Goal: Information Seeking & Learning: Learn about a topic

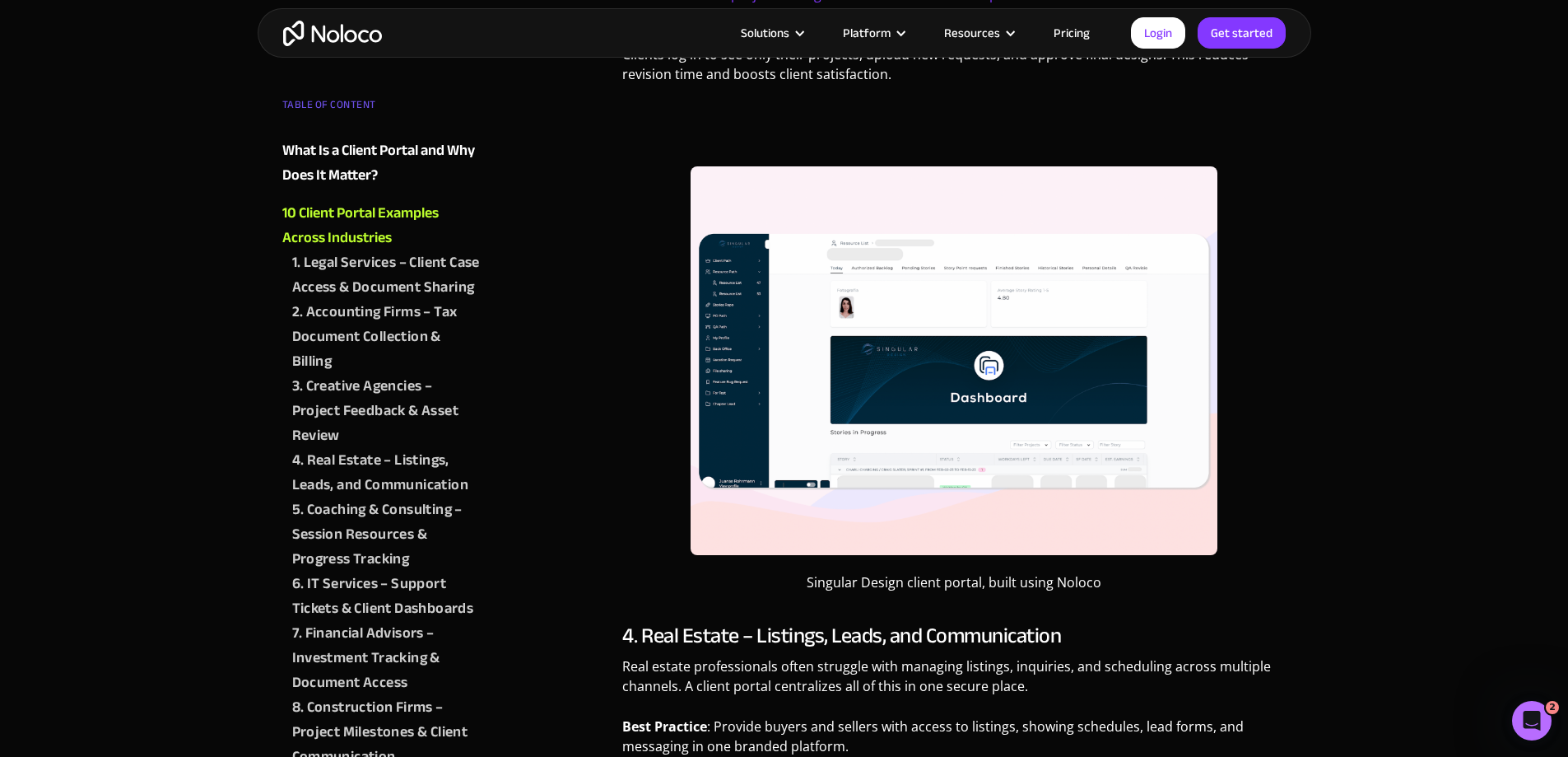
scroll to position [2471, 0]
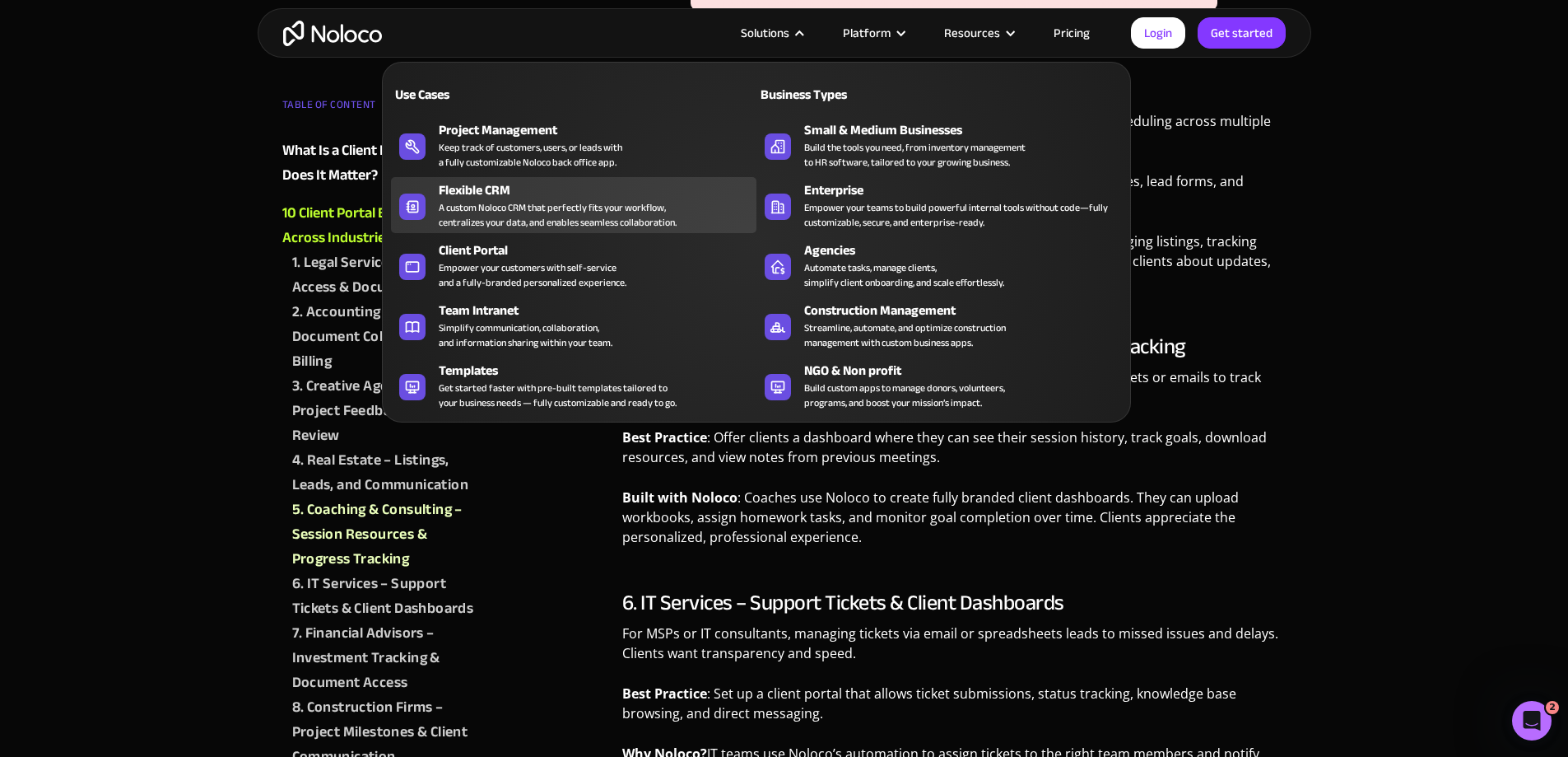
click at [539, 208] on div "A custom Noloco CRM that perfectly fits your workflow, centralizes your data, a…" at bounding box center [557, 215] width 238 height 30
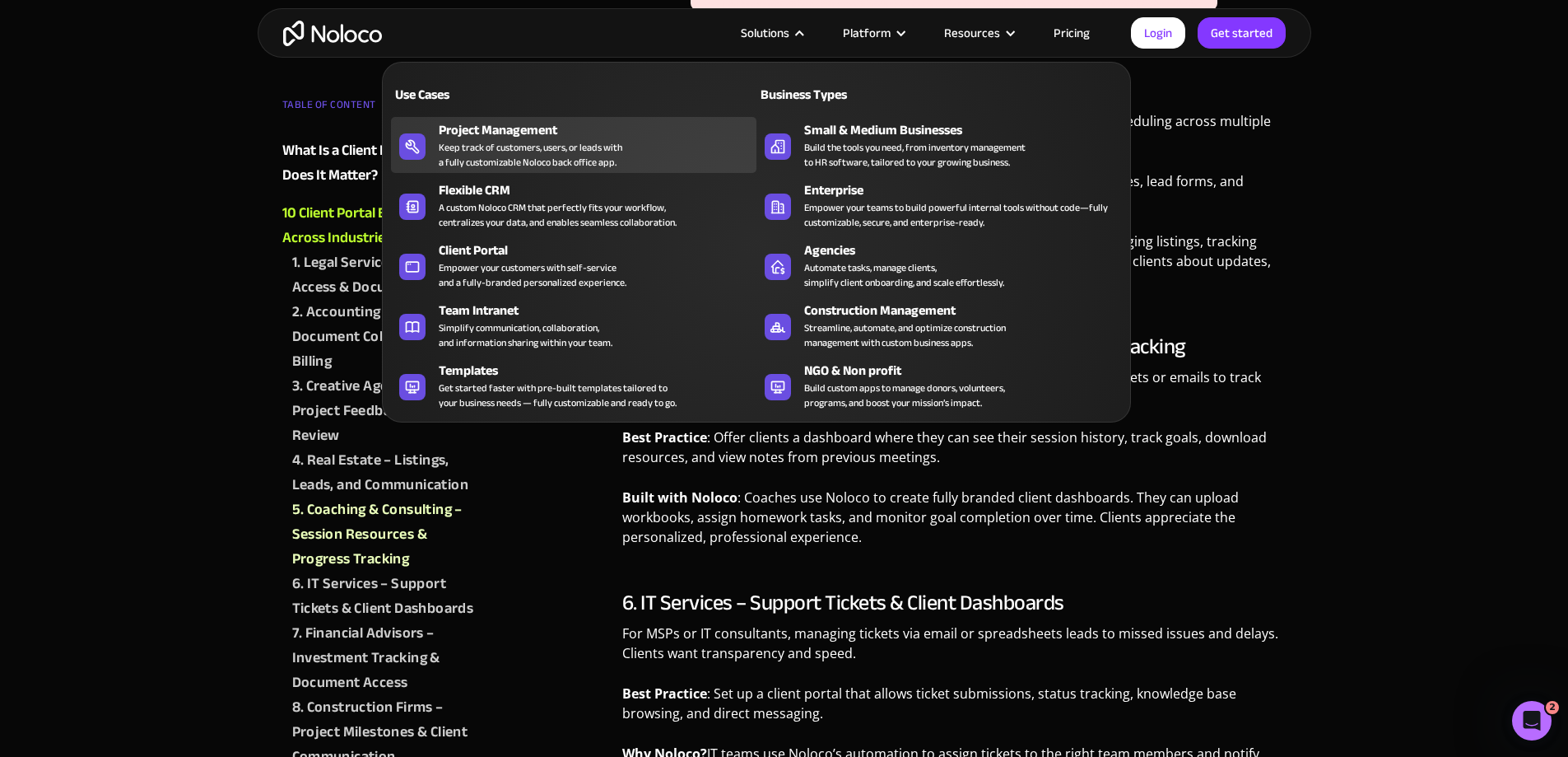
click at [528, 150] on div "Keep track of customers, users, or leads with a fully customizable Noloco back …" at bounding box center [530, 155] width 184 height 30
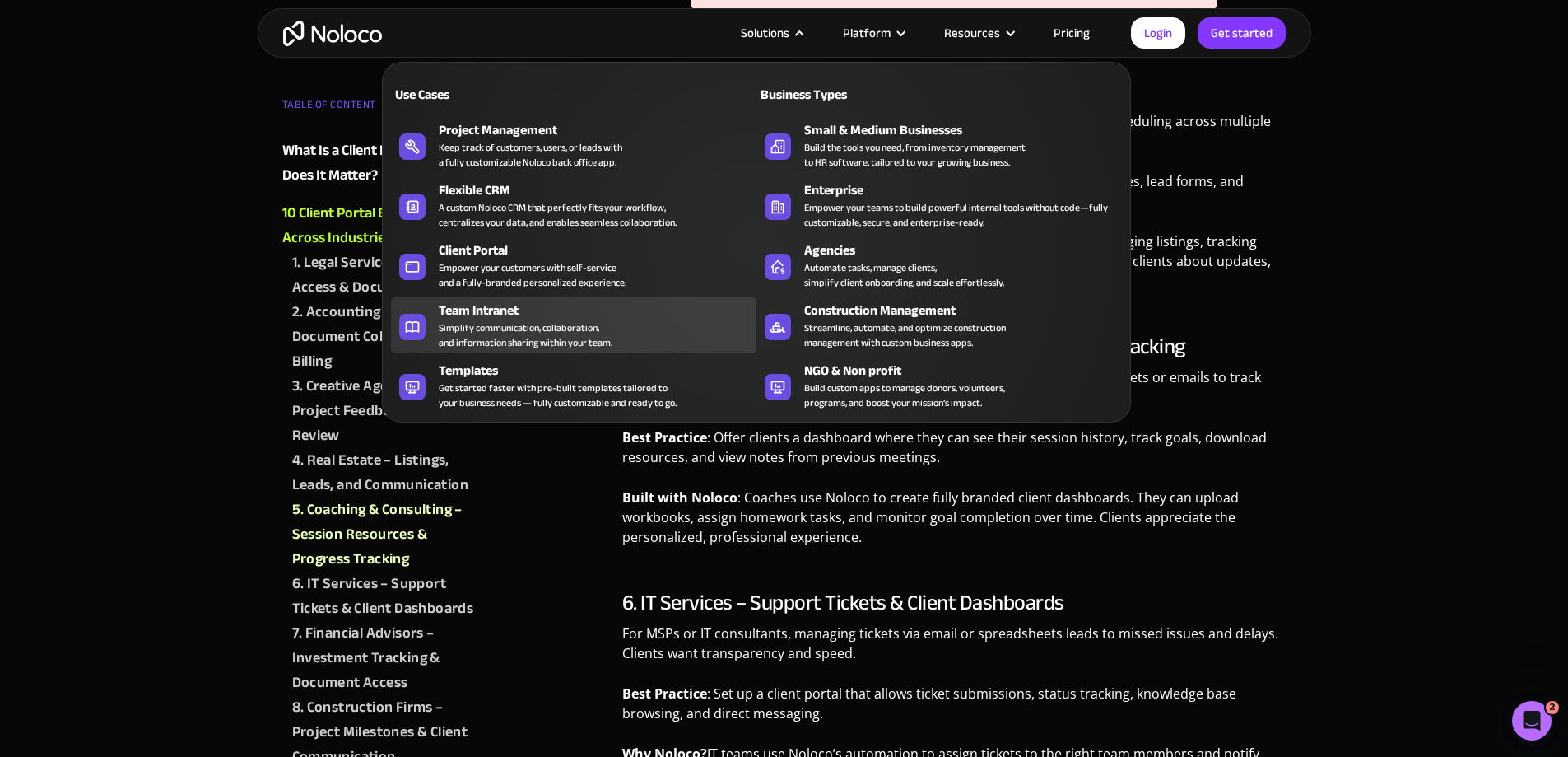
click at [528, 337] on div "Simplify communication, collaboration, and information sharing within your team." at bounding box center [525, 336] width 173 height 30
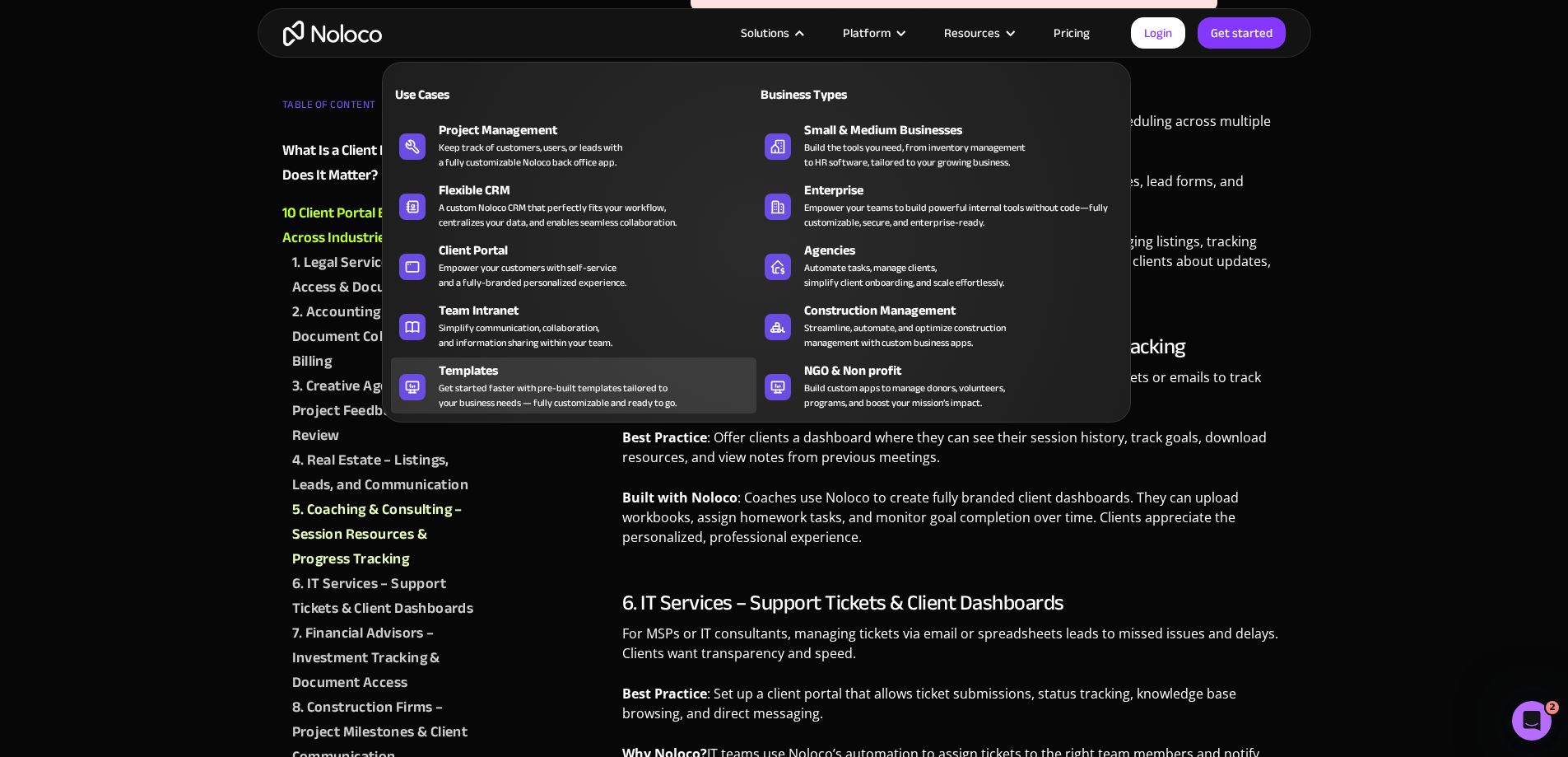
click at [518, 387] on div "Get started faster with pre-built templates tailored to your business needs — f…" at bounding box center [557, 395] width 238 height 30
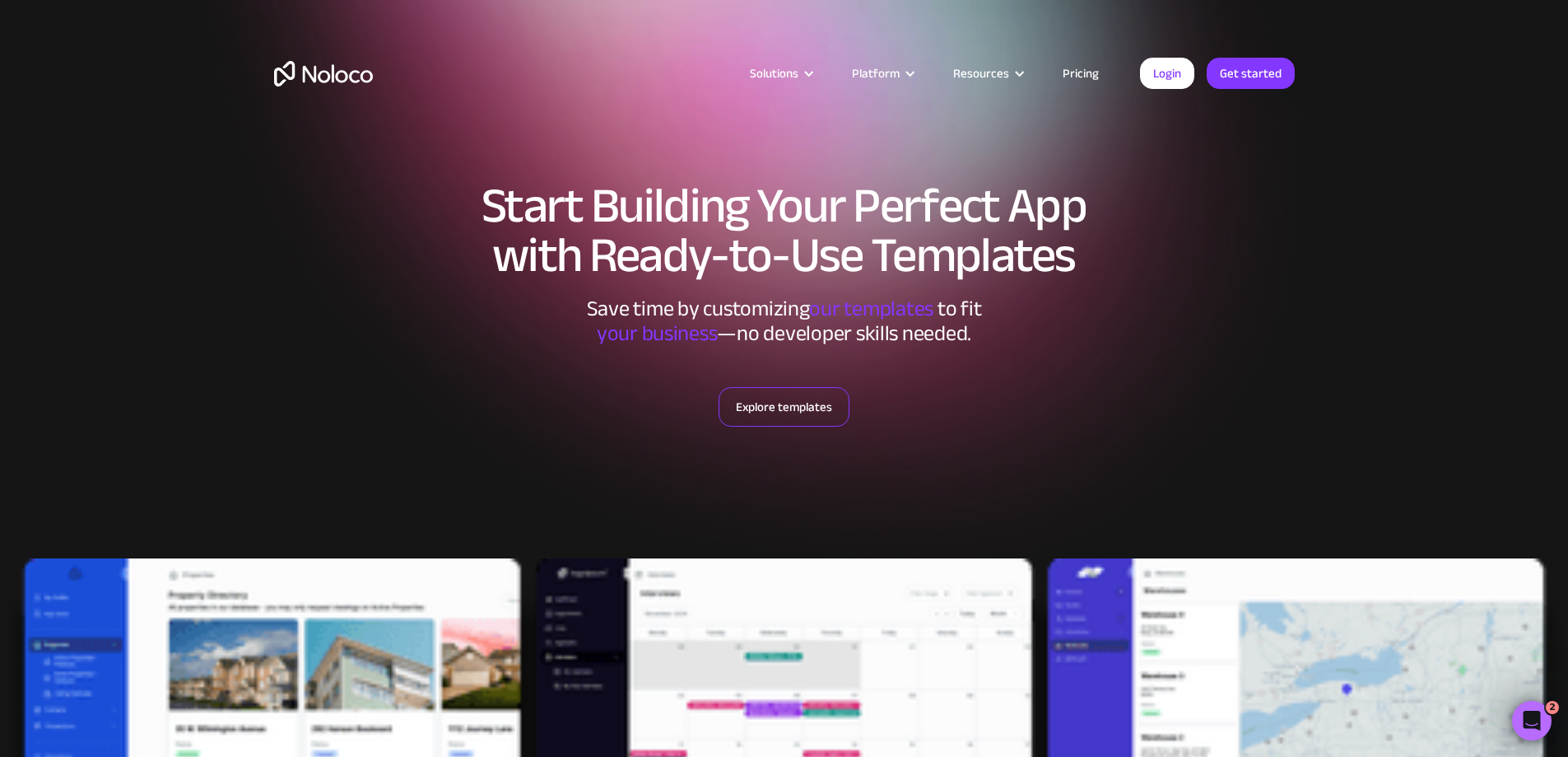
click at [772, 397] on link "Explore templates" at bounding box center [784, 406] width 131 height 39
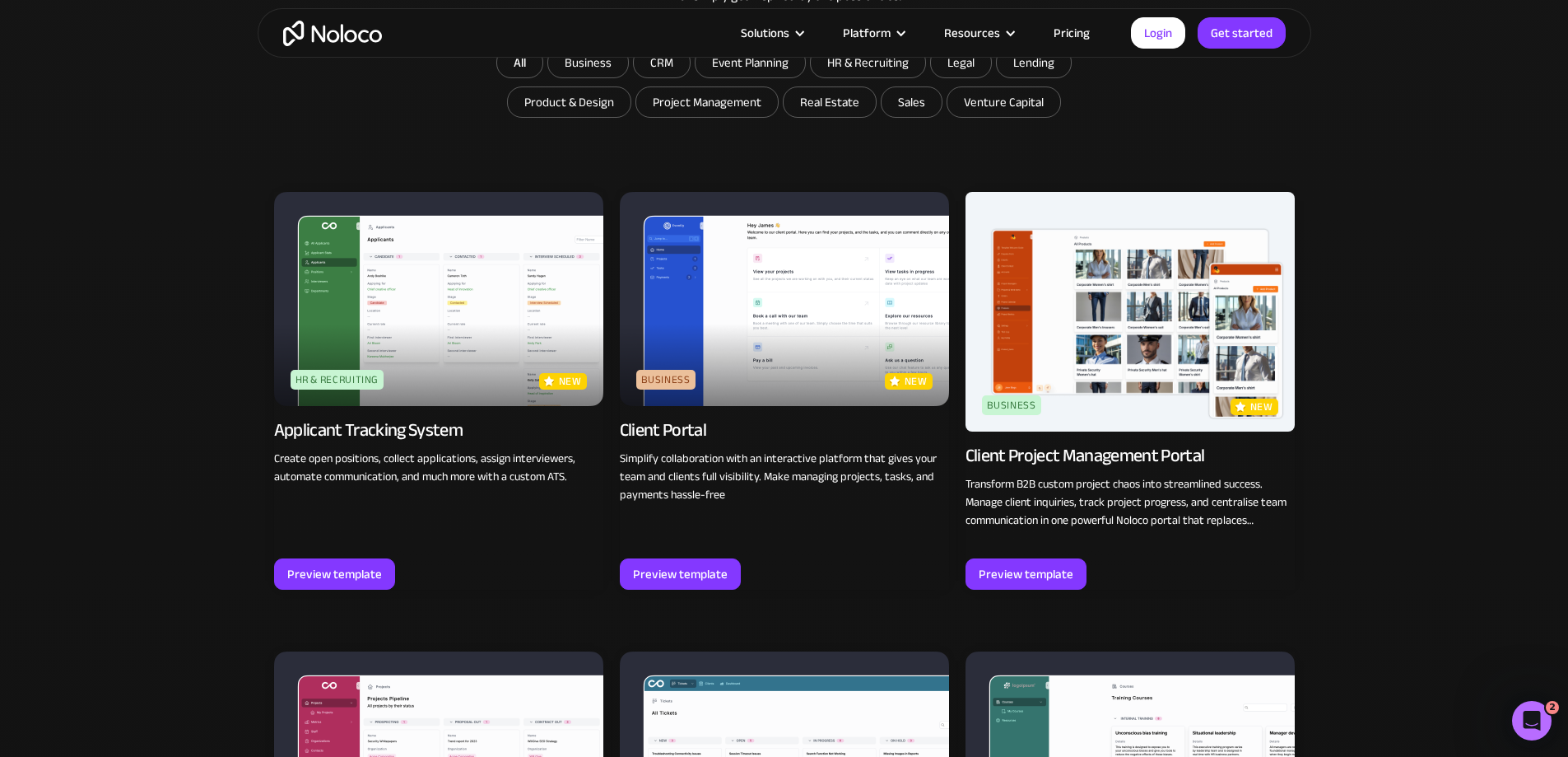
scroll to position [1143, 0]
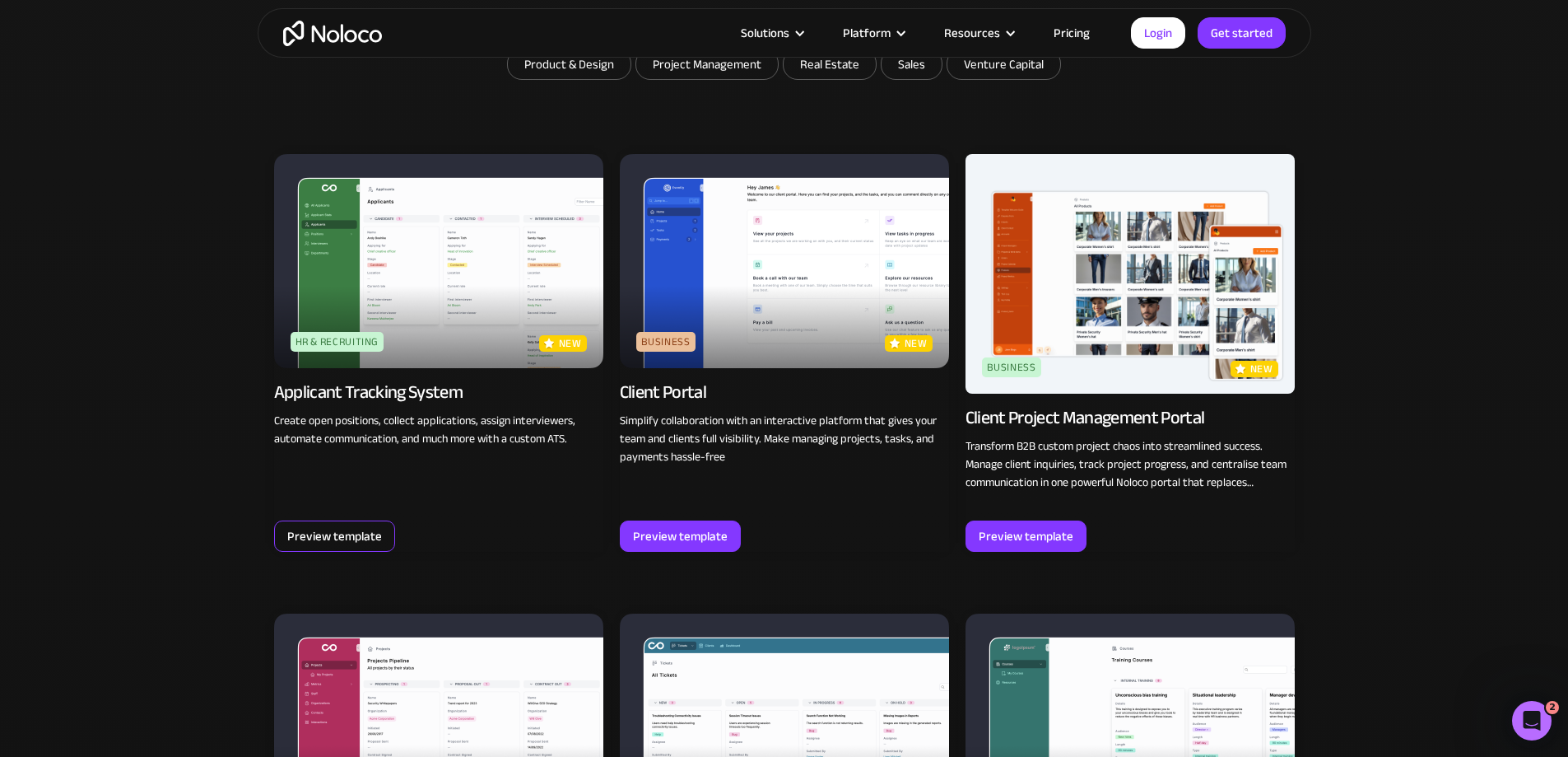
click at [339, 534] on div "Preview template" at bounding box center [334, 536] width 95 height 21
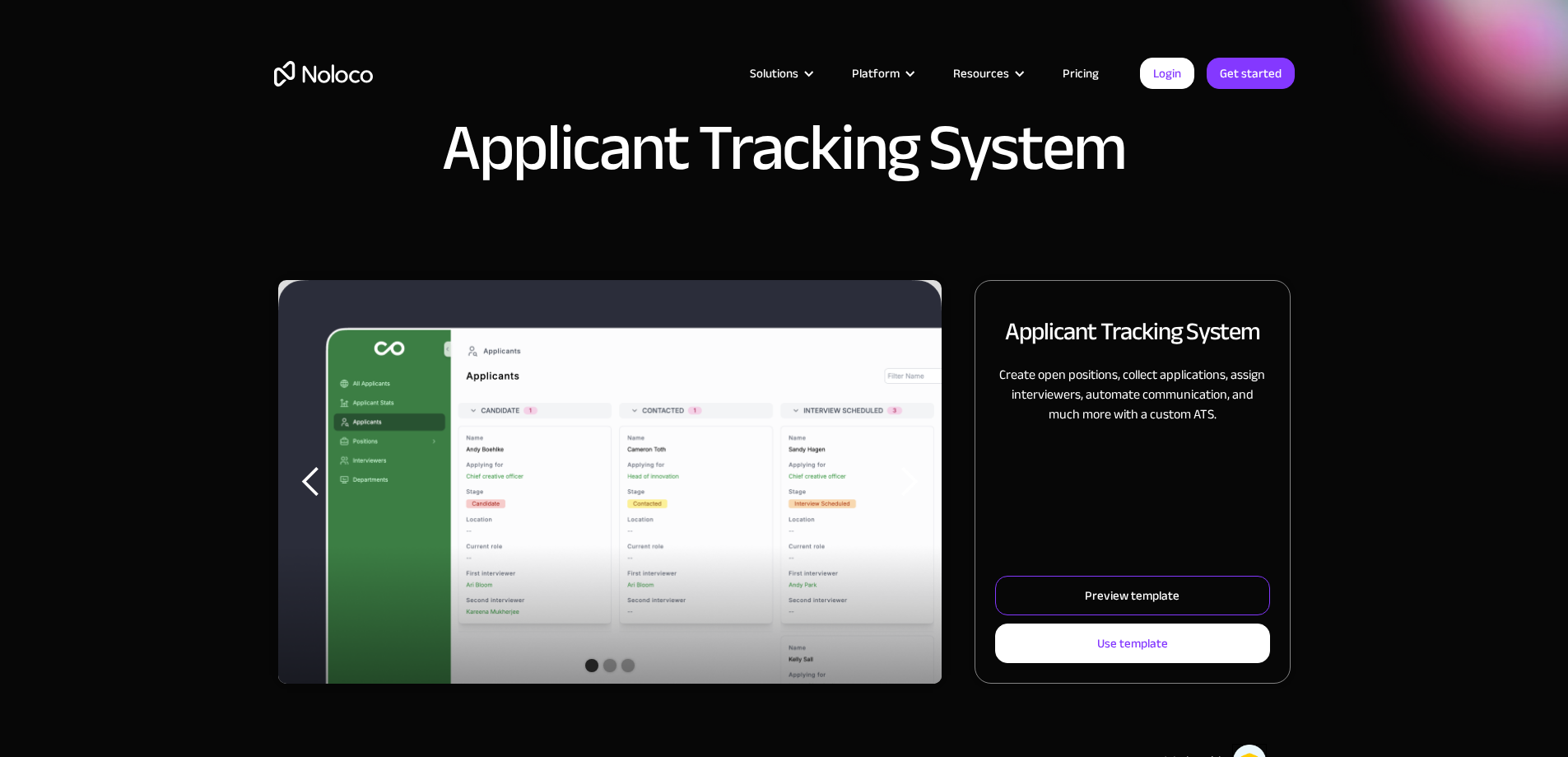
click at [1107, 606] on div "Preview template" at bounding box center [1133, 595] width 95 height 21
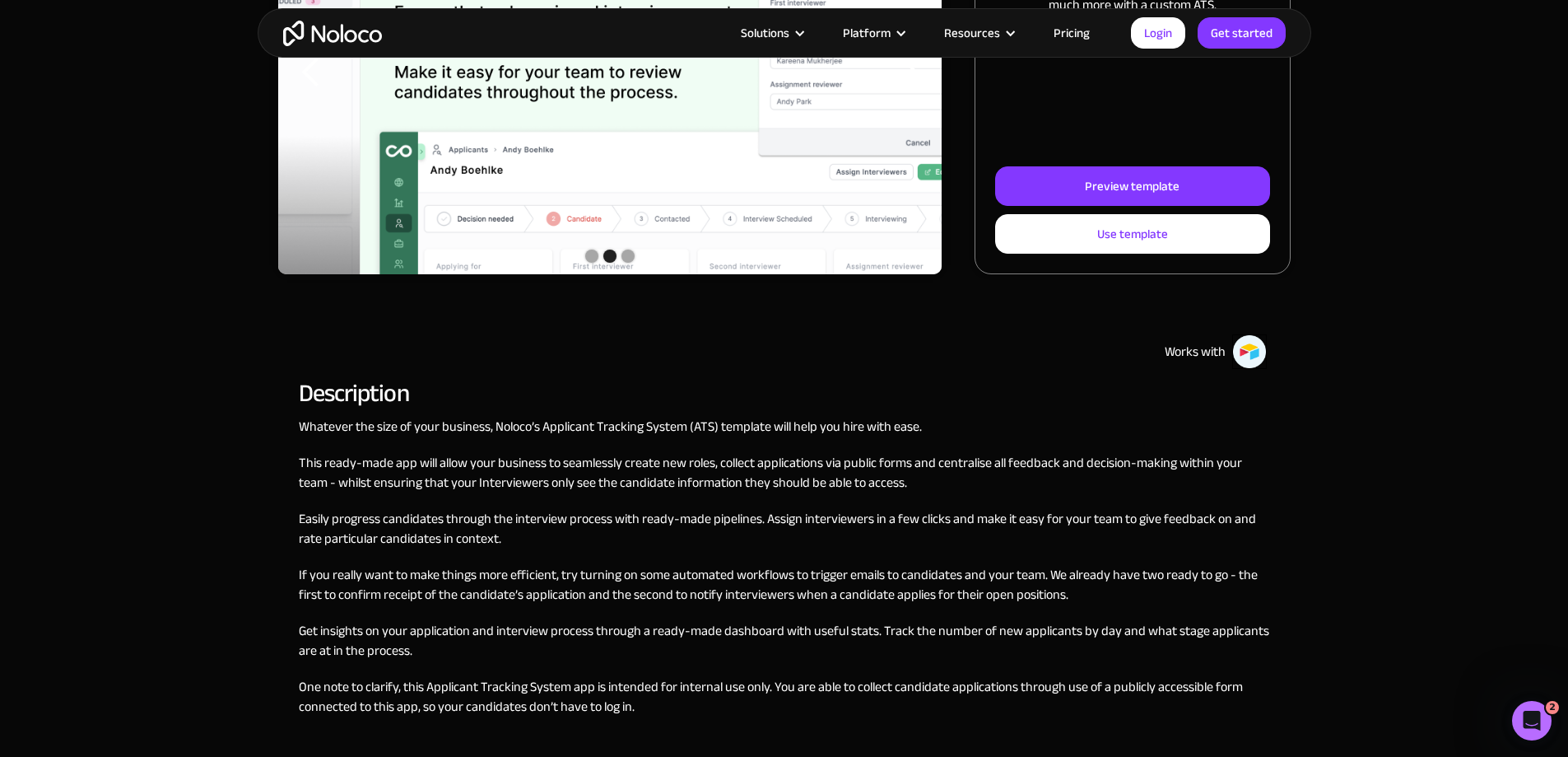
scroll to position [412, 0]
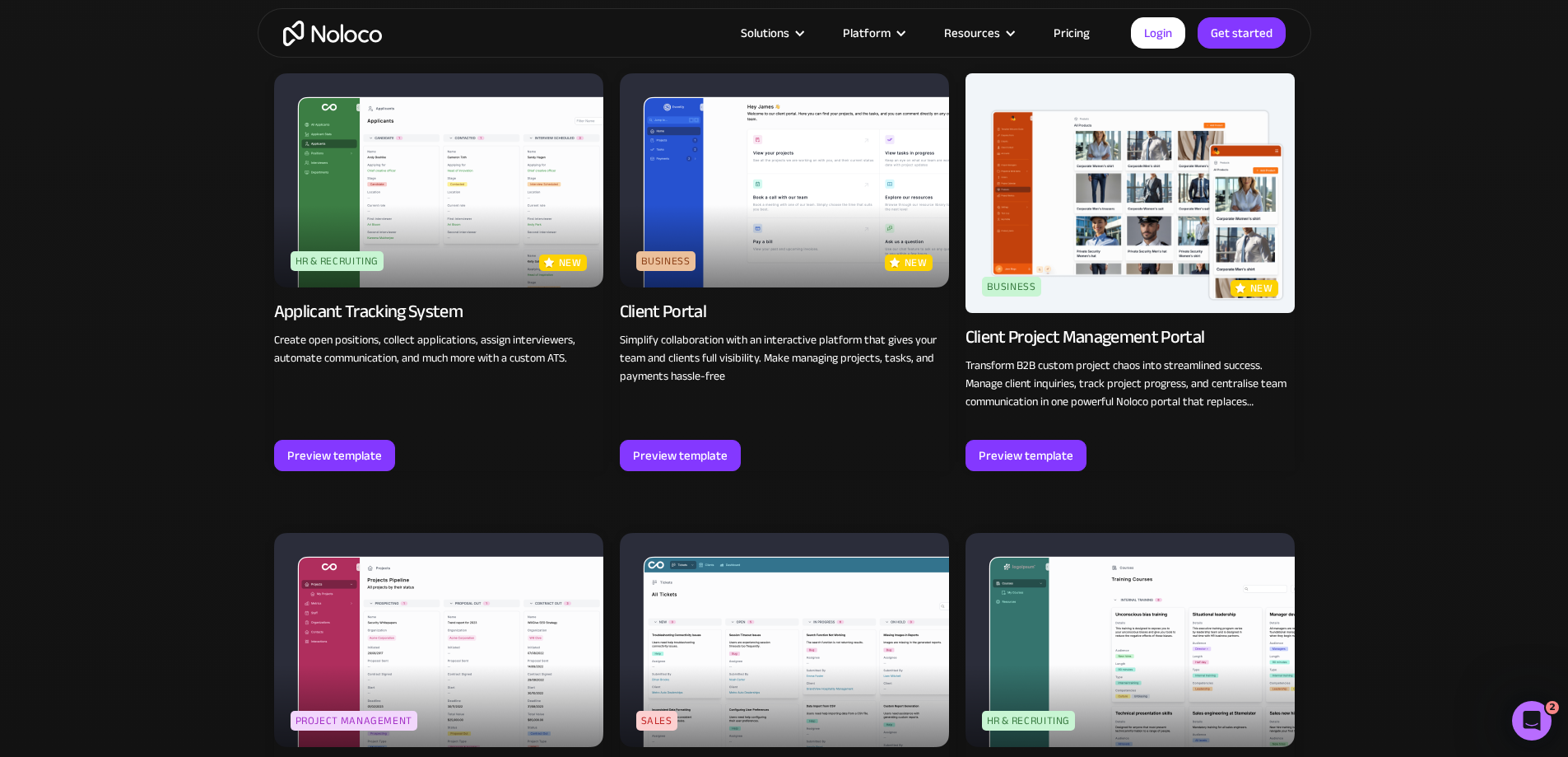
scroll to position [1234, 0]
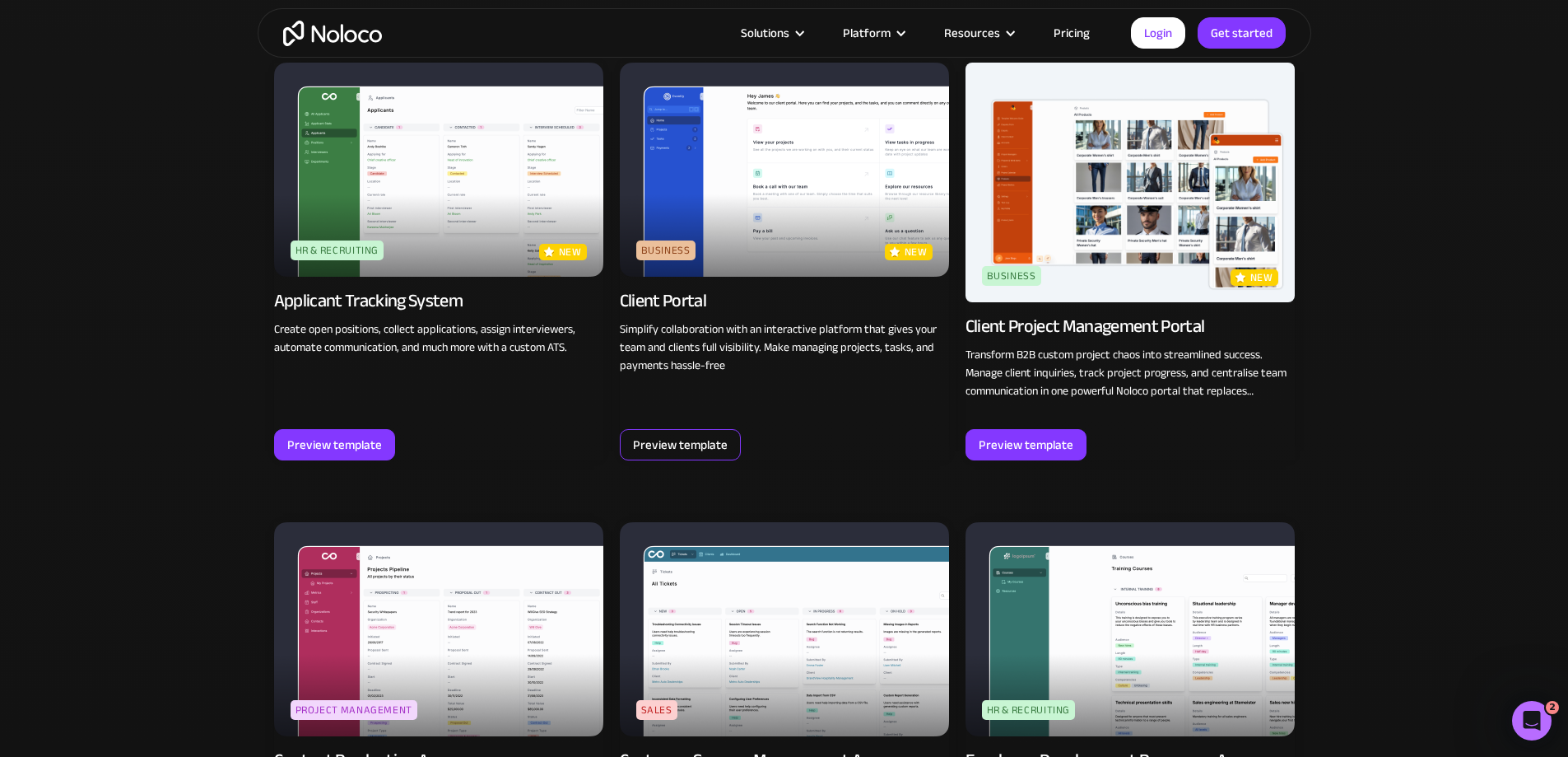
click at [695, 436] on div "Preview template" at bounding box center [681, 445] width 95 height 21
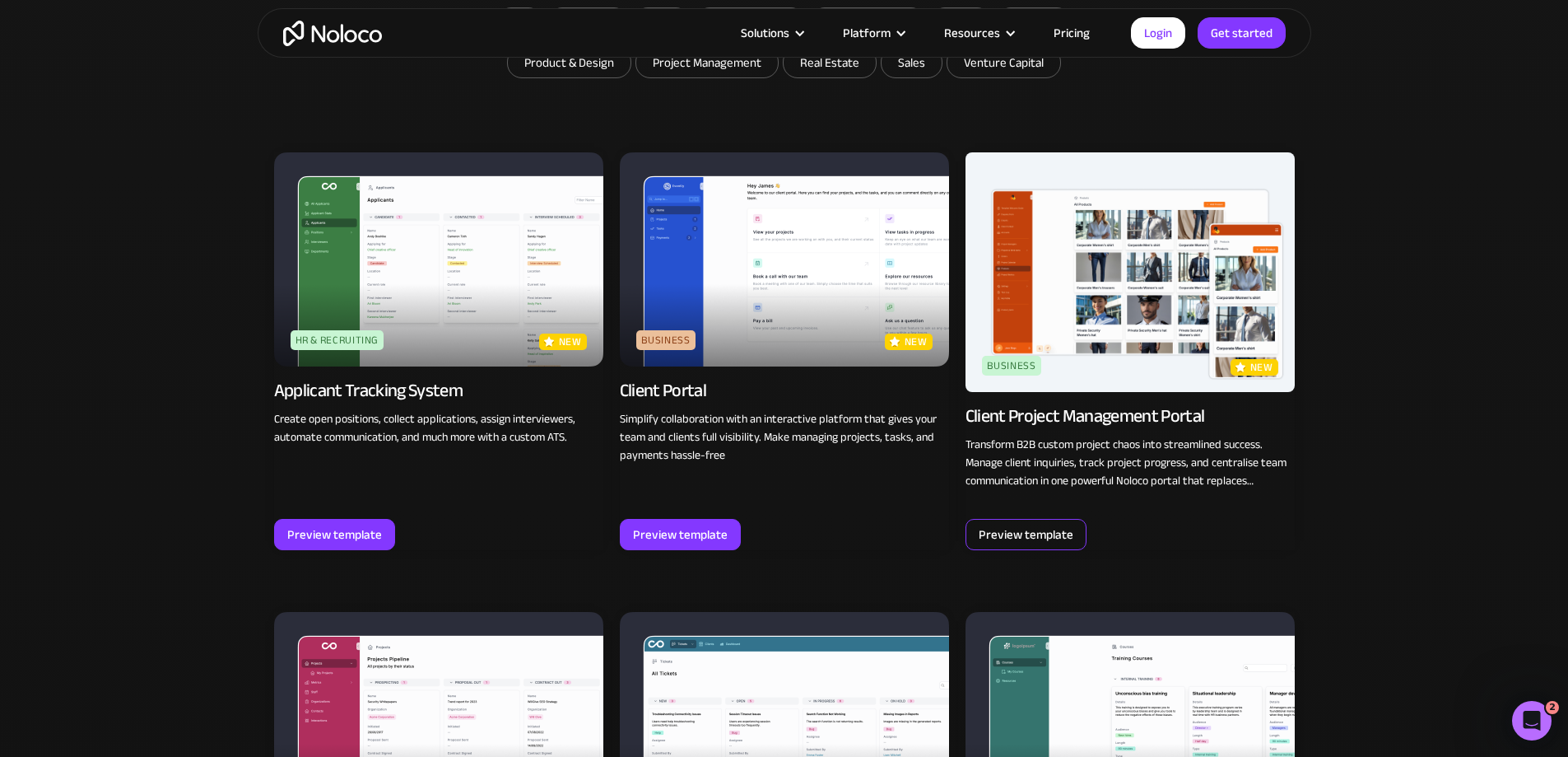
click at [1002, 524] on div "Preview template" at bounding box center [1027, 534] width 95 height 21
